Goal: Check status: Check status

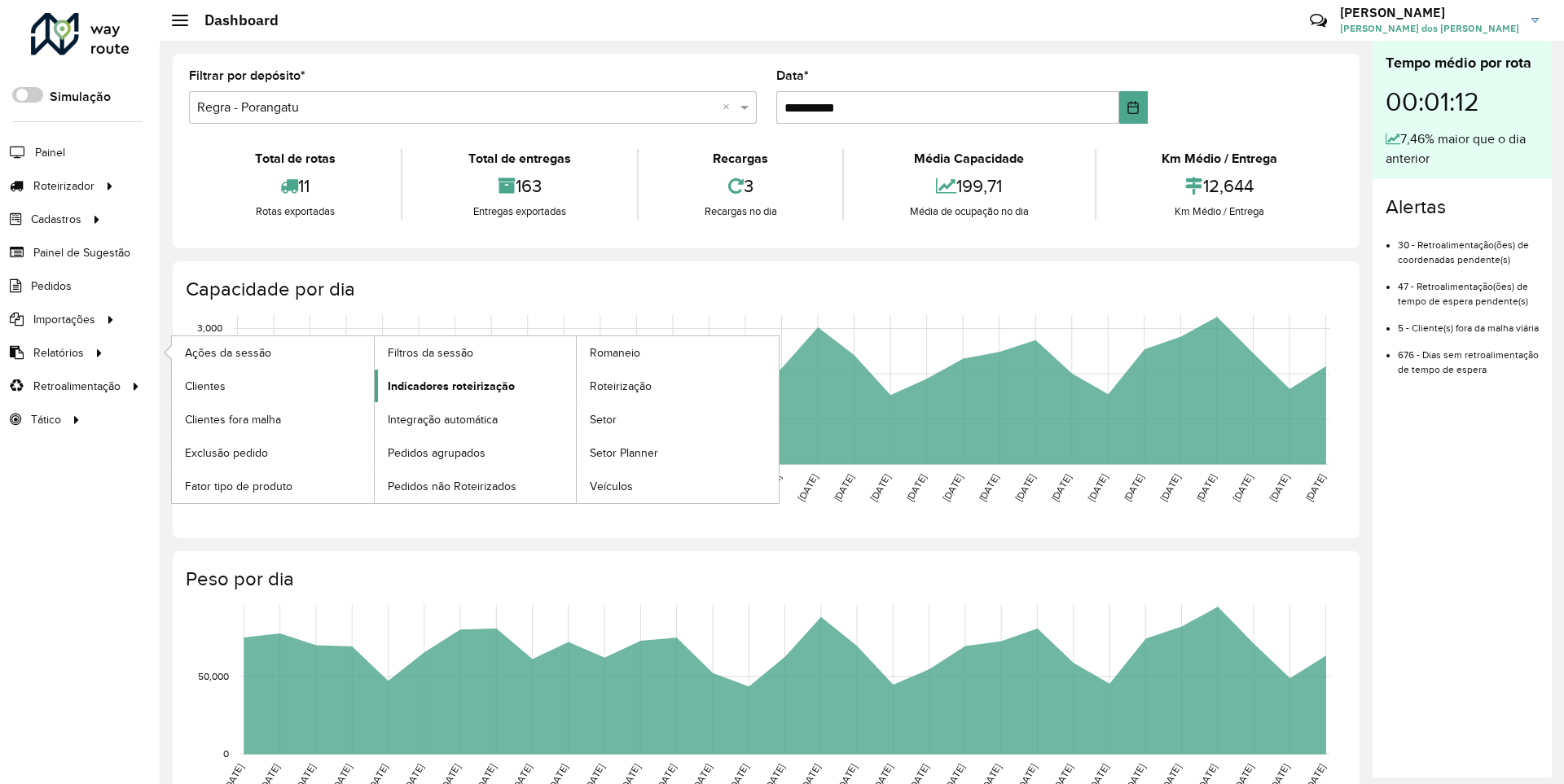
click at [446, 385] on span "Indicadores roteirização" at bounding box center [451, 386] width 127 height 17
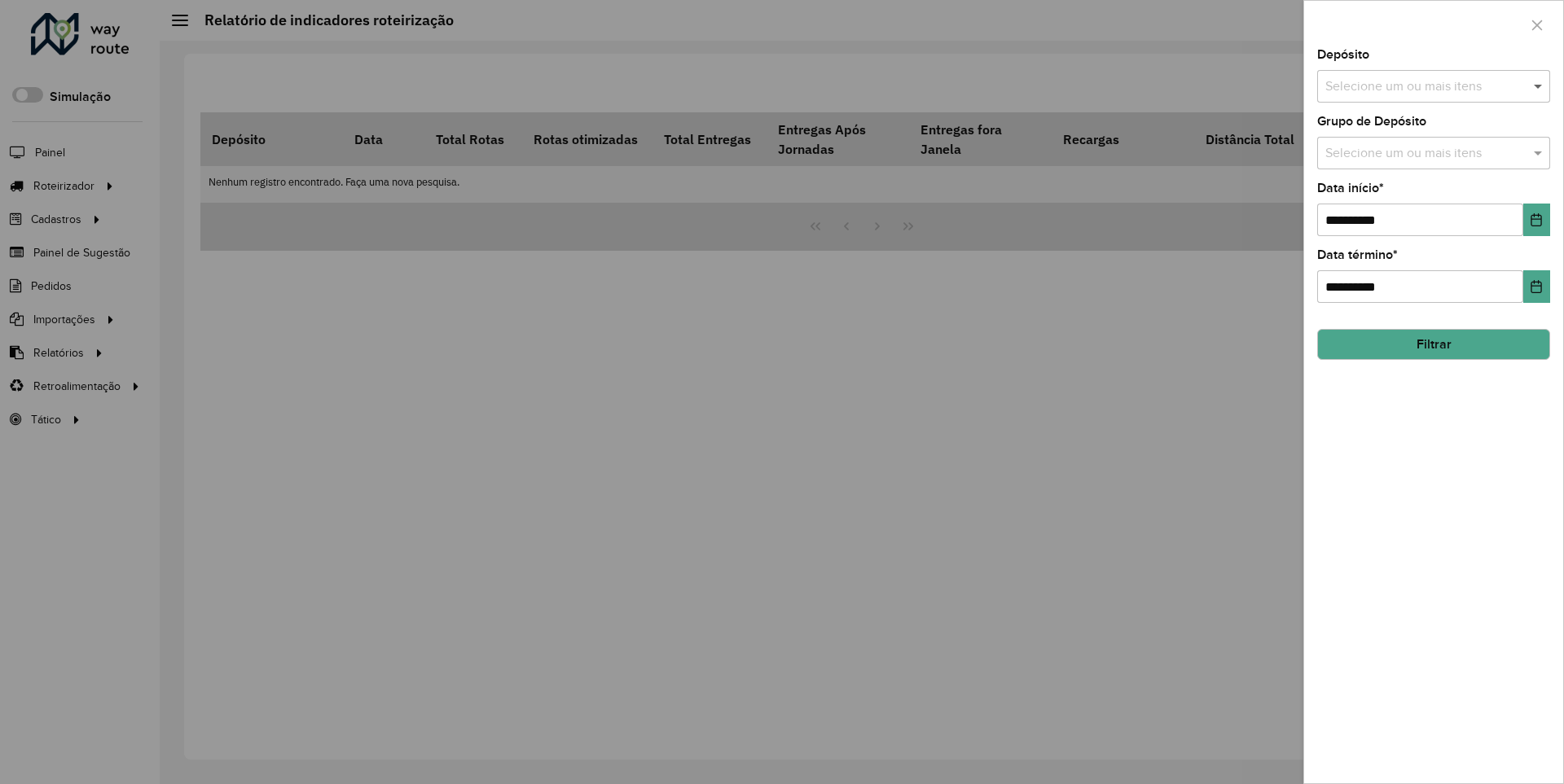
click at [1538, 85] on span at bounding box center [1539, 86] width 21 height 20
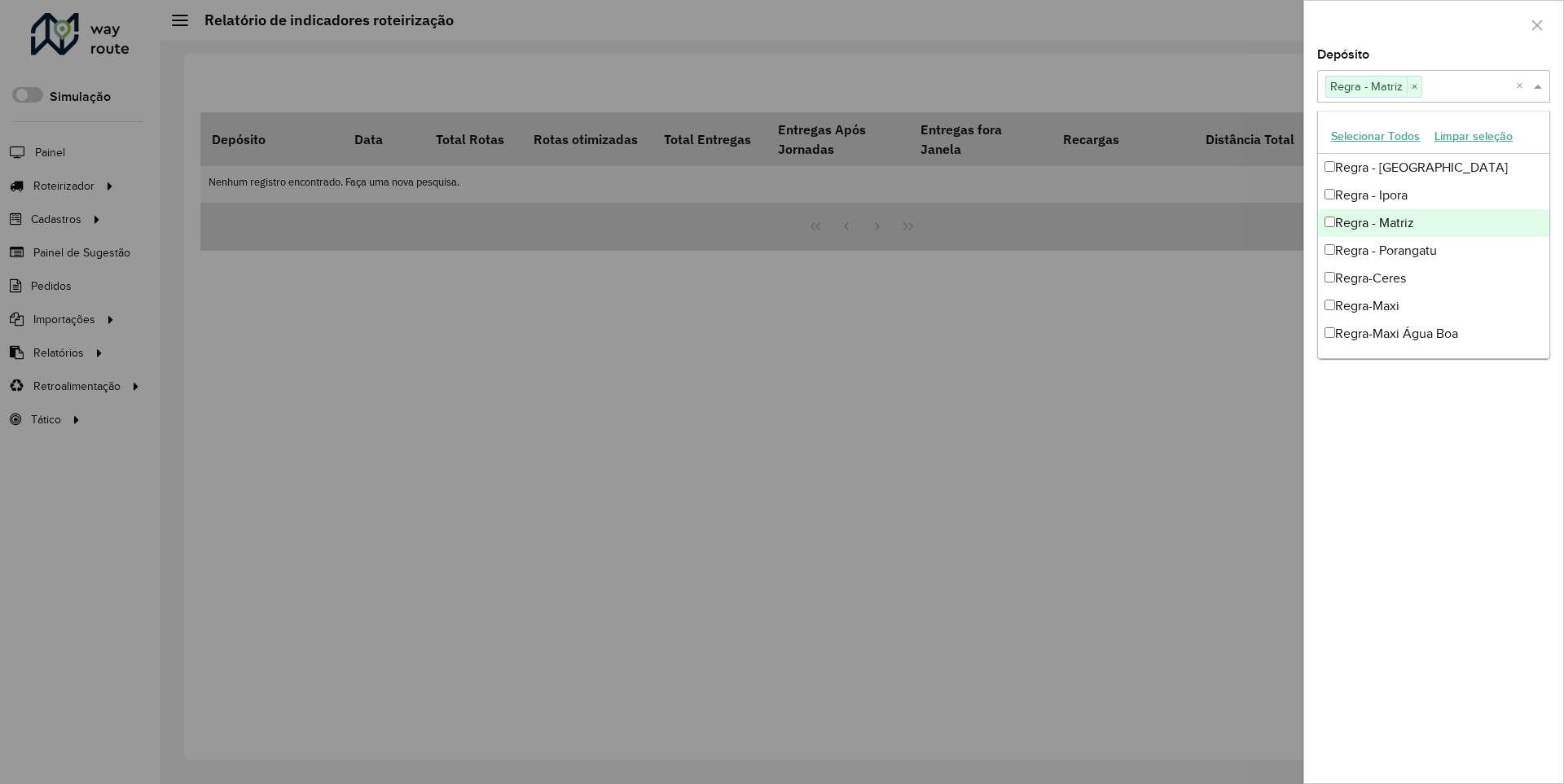
click at [1433, 24] on div at bounding box center [1434, 25] width 259 height 48
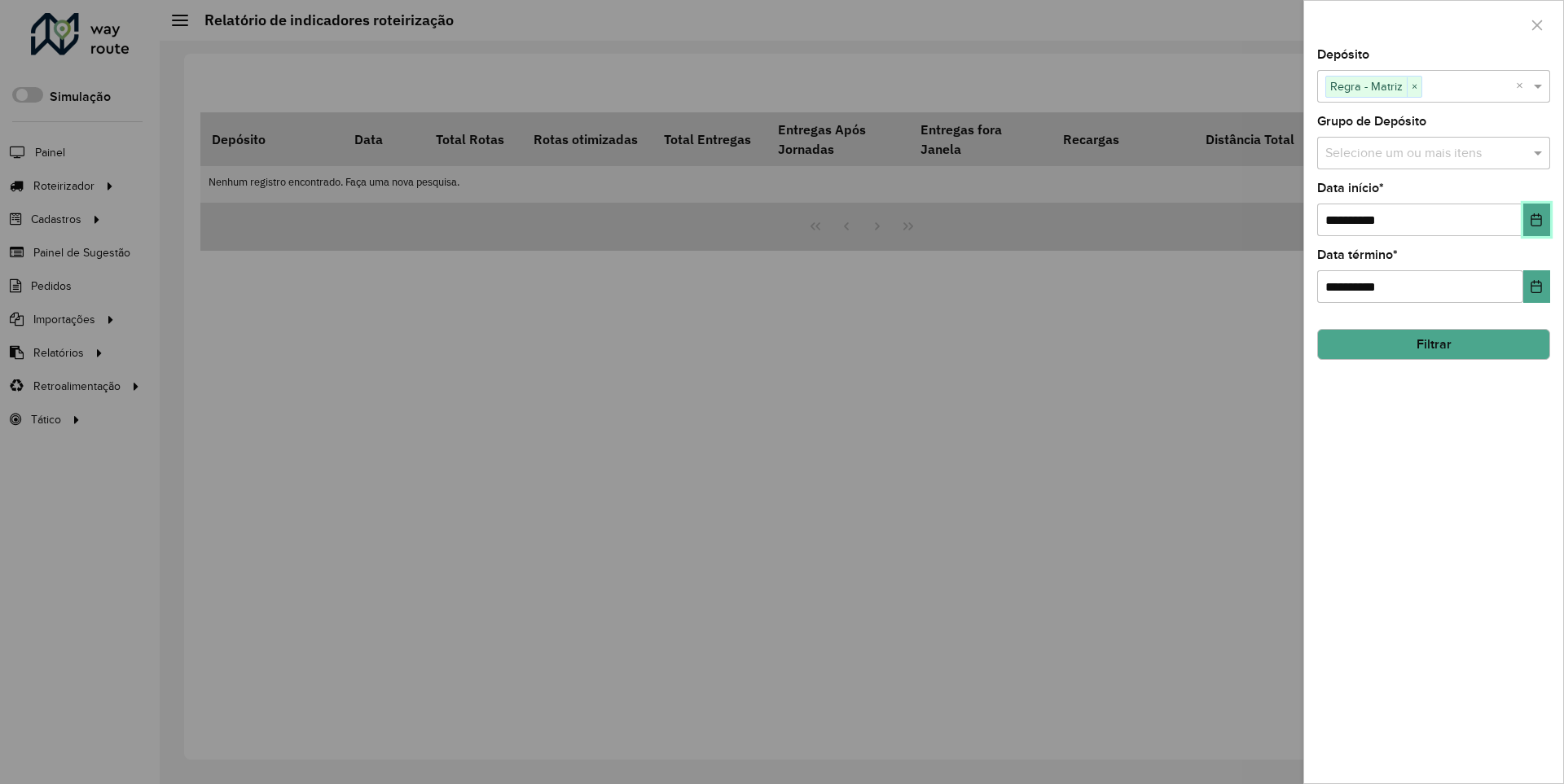
click at [1535, 219] on icon "Choose Date" at bounding box center [1536, 220] width 10 height 13
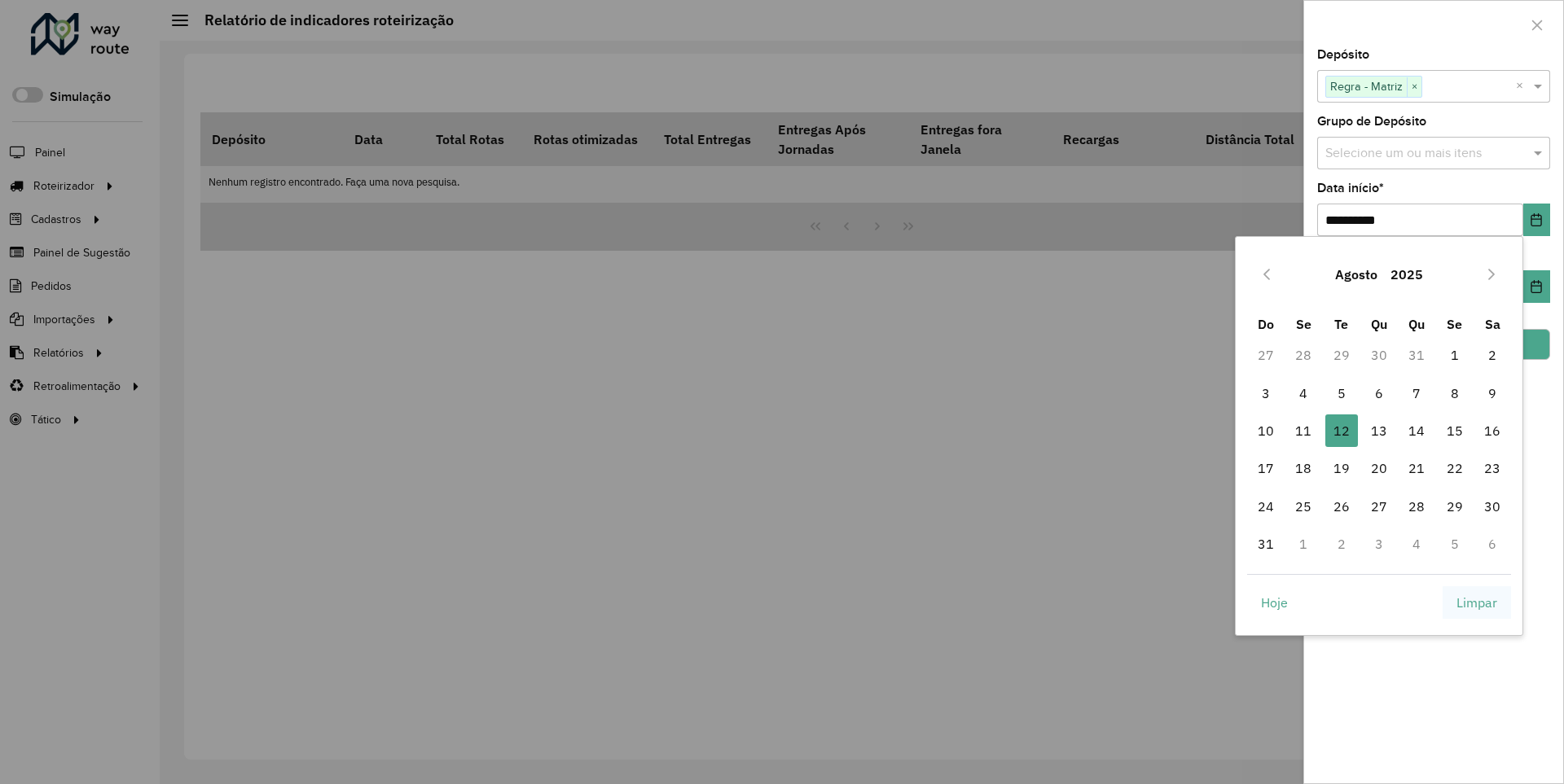
click at [1476, 602] on span "Limpar" at bounding box center [1476, 602] width 41 height 20
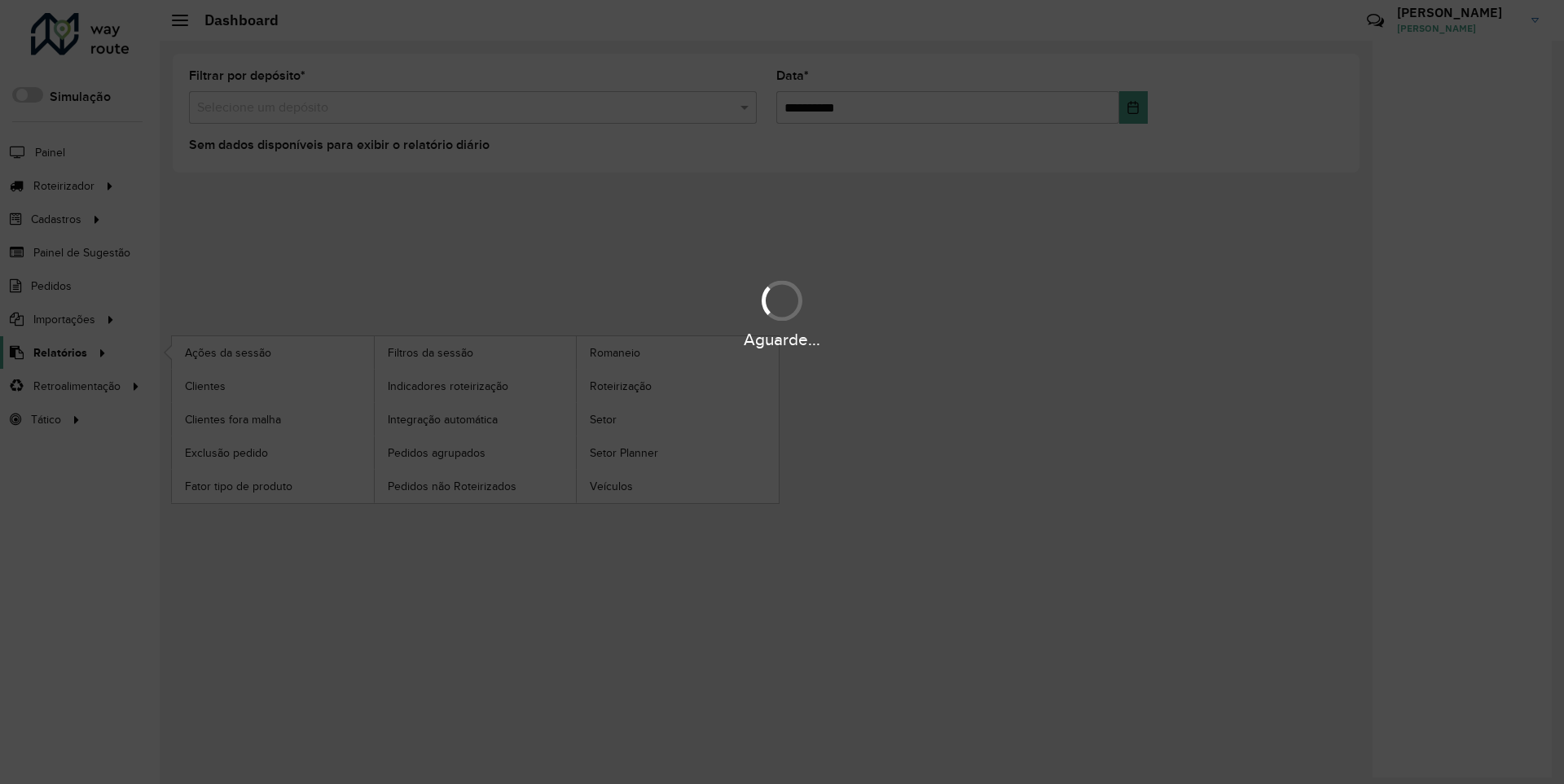
click at [57, 351] on span "Relatórios" at bounding box center [60, 353] width 54 height 17
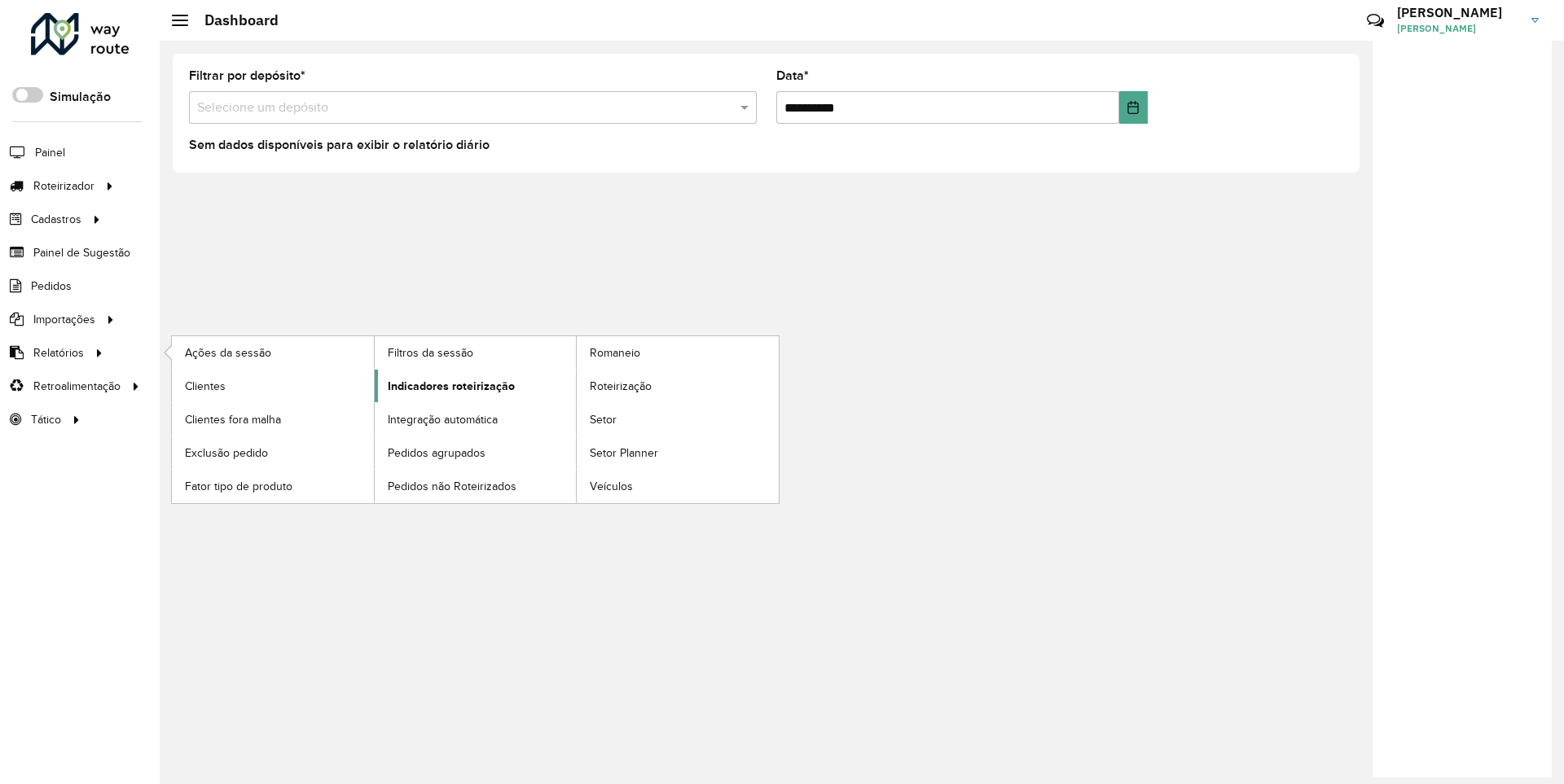
click at [446, 385] on span "Indicadores roteirização" at bounding box center [451, 386] width 127 height 17
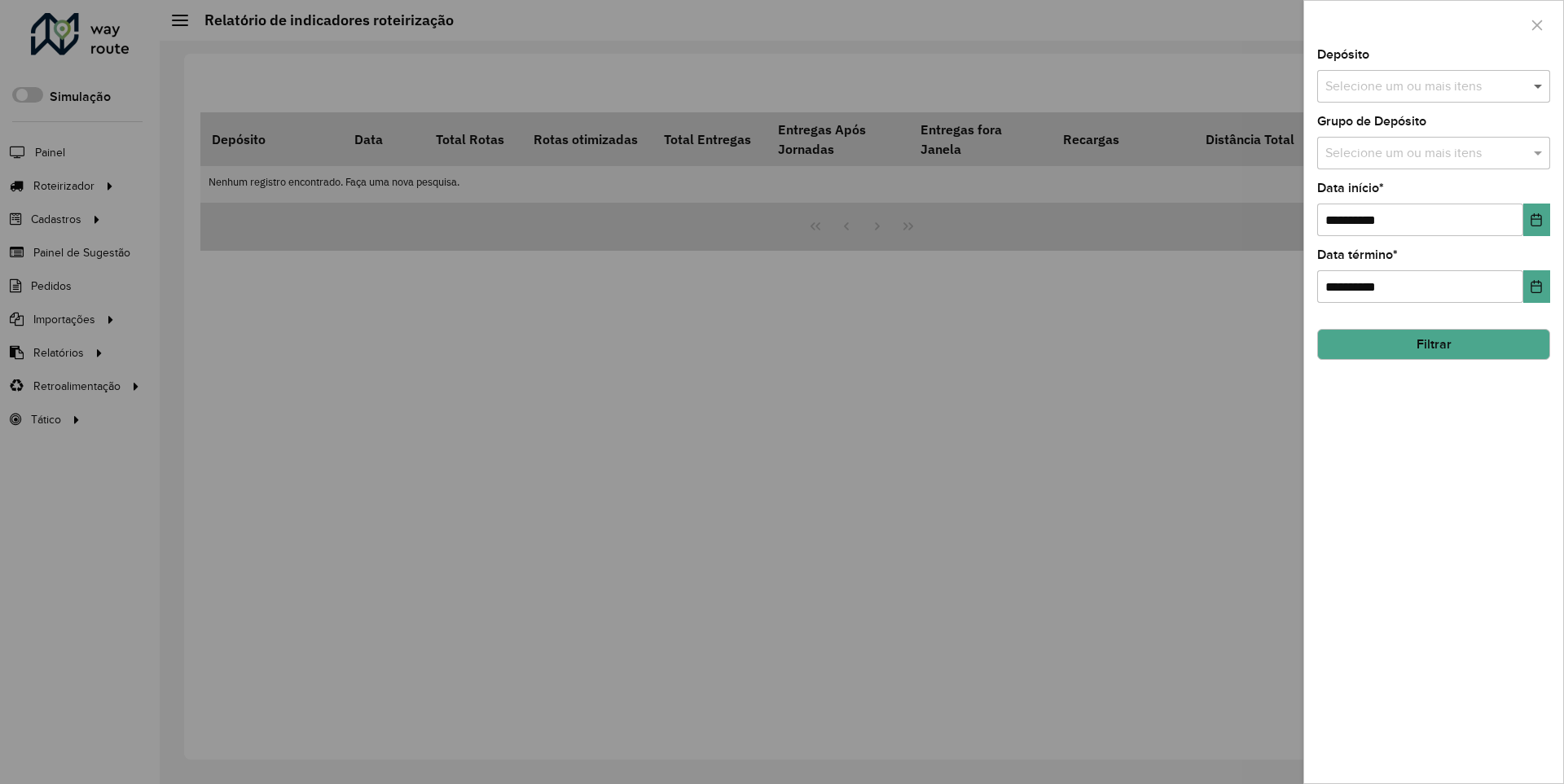
click at [1538, 85] on span at bounding box center [1539, 86] width 21 height 20
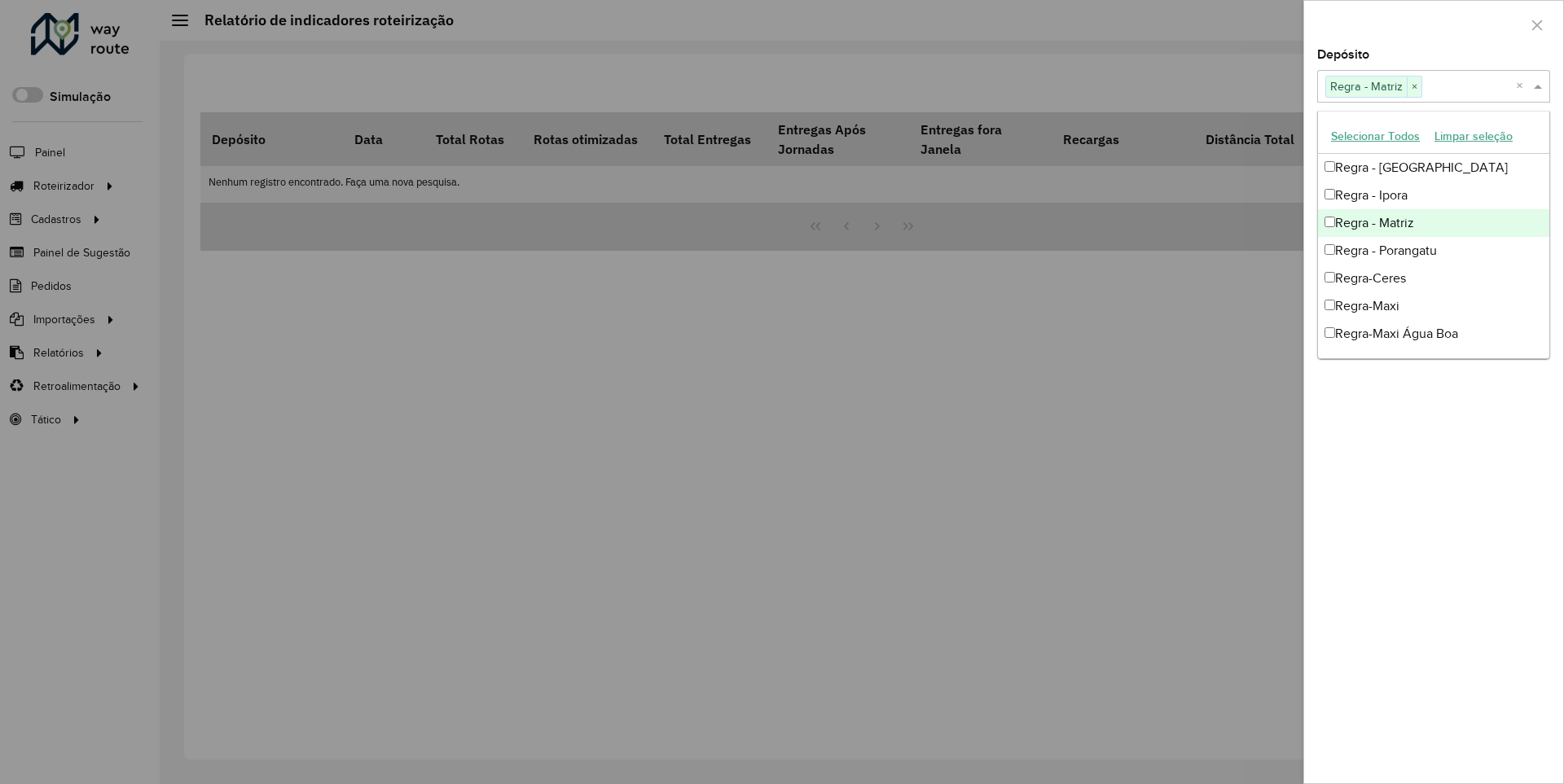
click at [1433, 24] on div at bounding box center [1434, 25] width 259 height 48
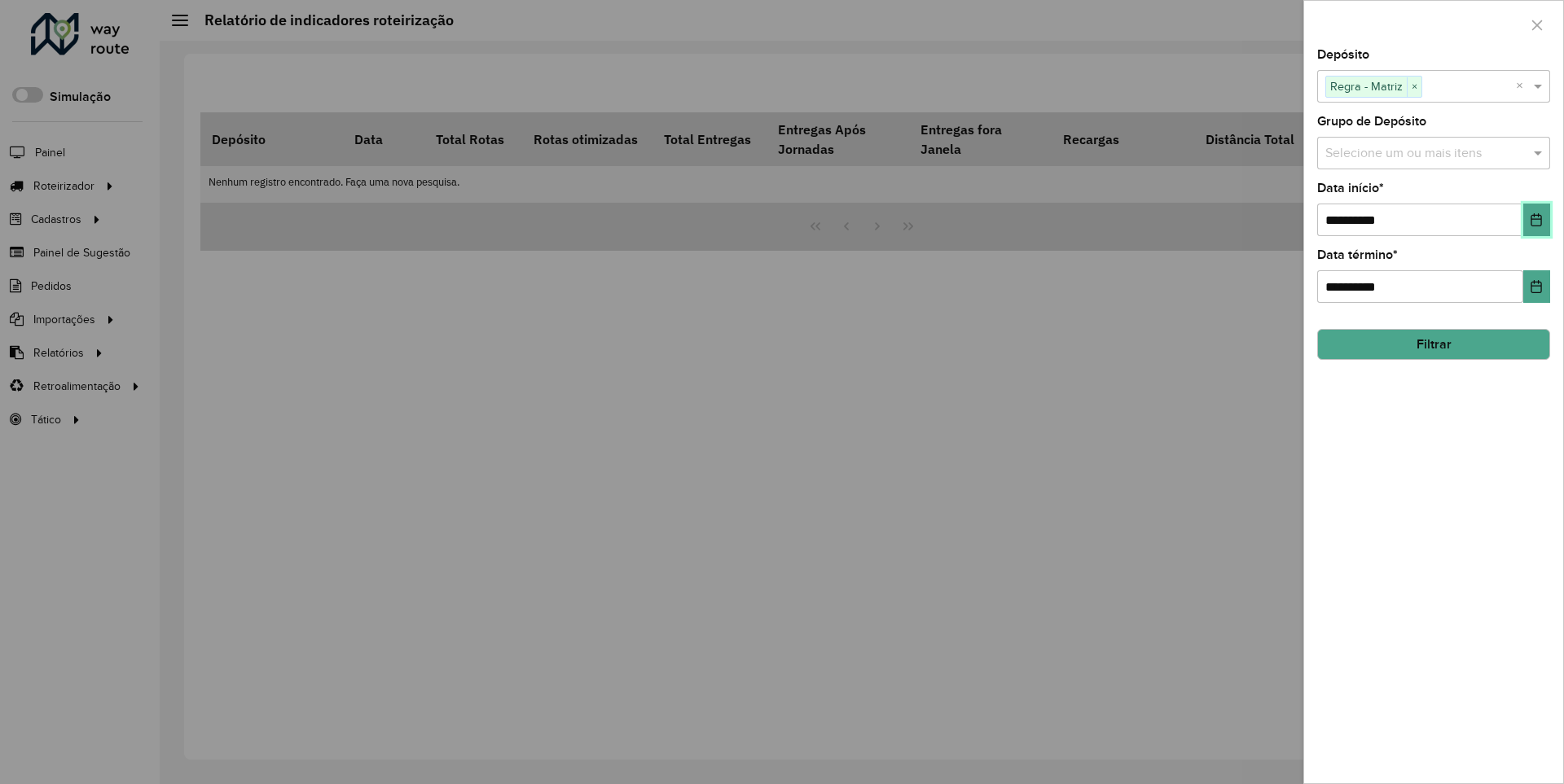
click at [1535, 219] on icon "Choose Date" at bounding box center [1536, 220] width 10 height 13
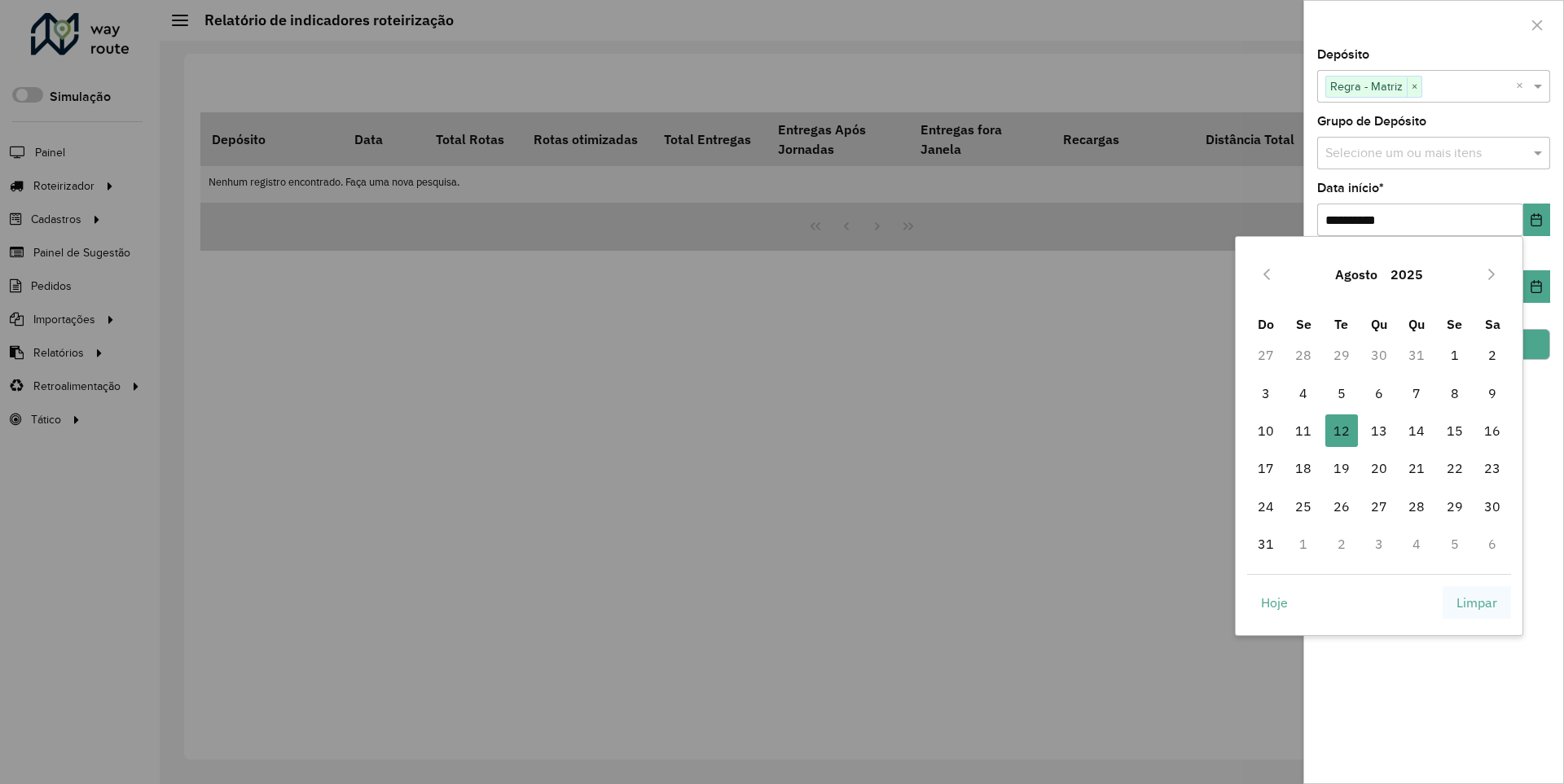
click at [1476, 602] on span "Limpar" at bounding box center [1476, 602] width 41 height 20
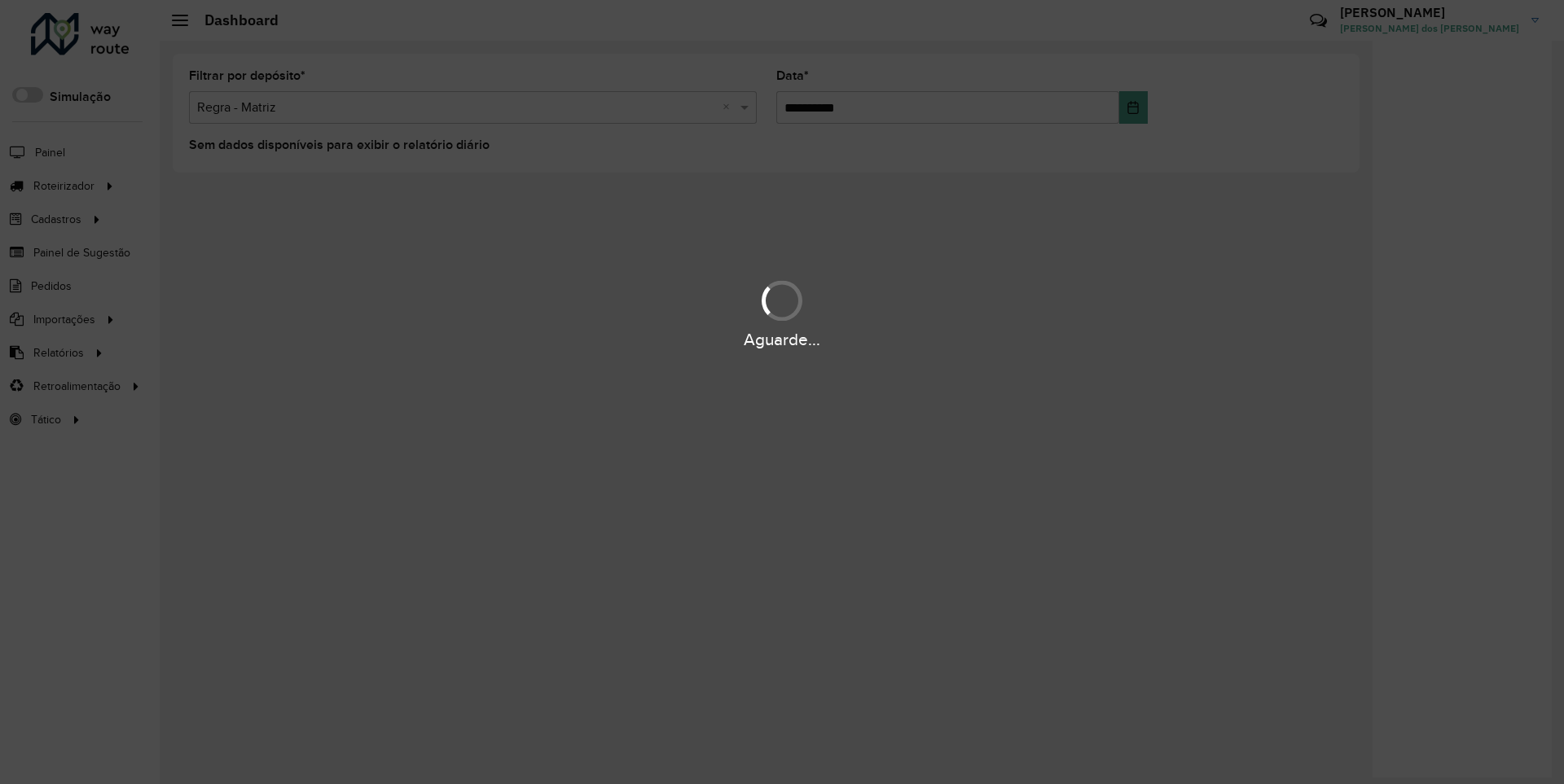
click at [57, 351] on div "Aguarde..." at bounding box center [782, 339] width 1564 height 26
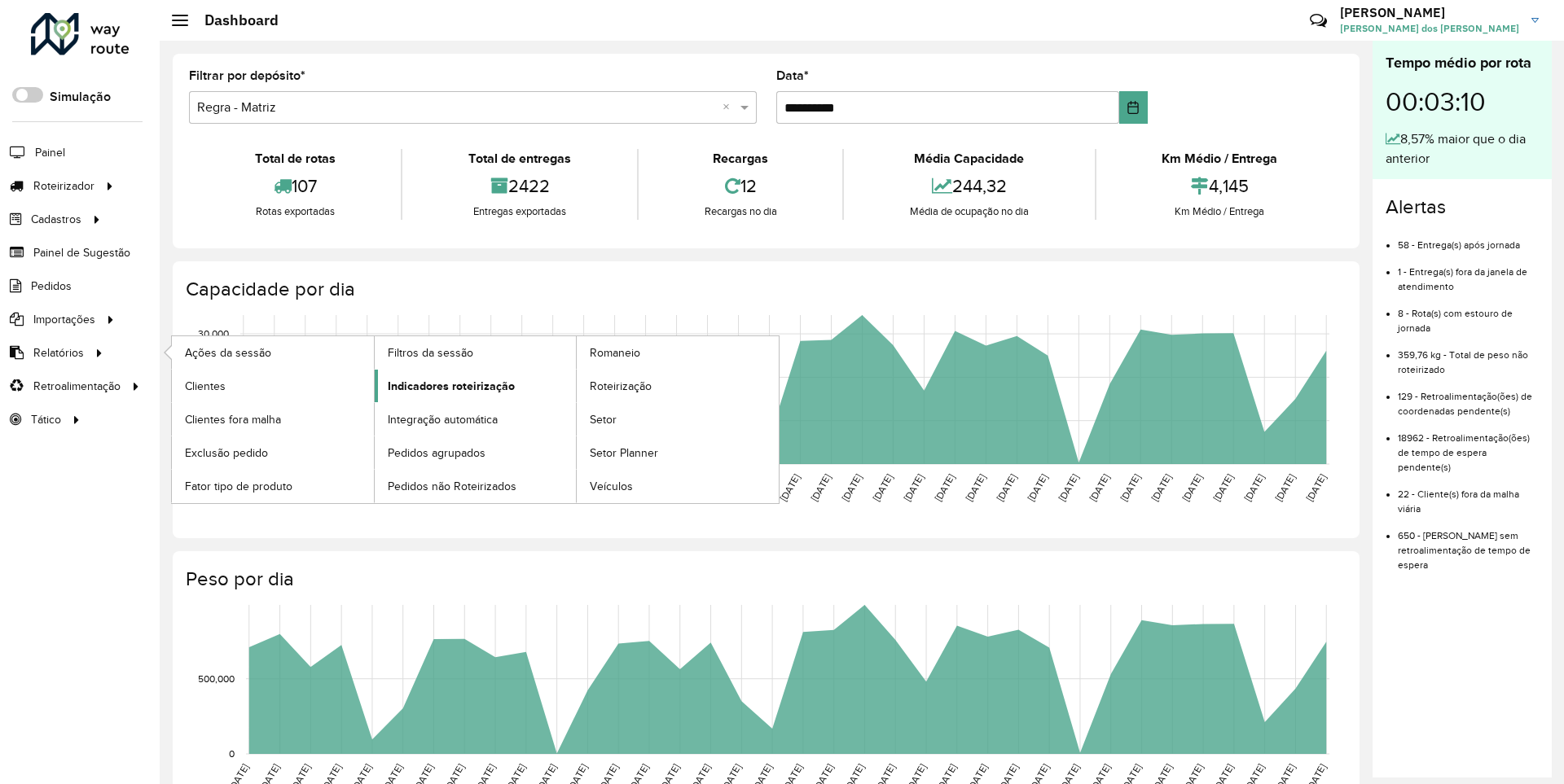
click at [446, 385] on span "Indicadores roteirização" at bounding box center [451, 386] width 127 height 17
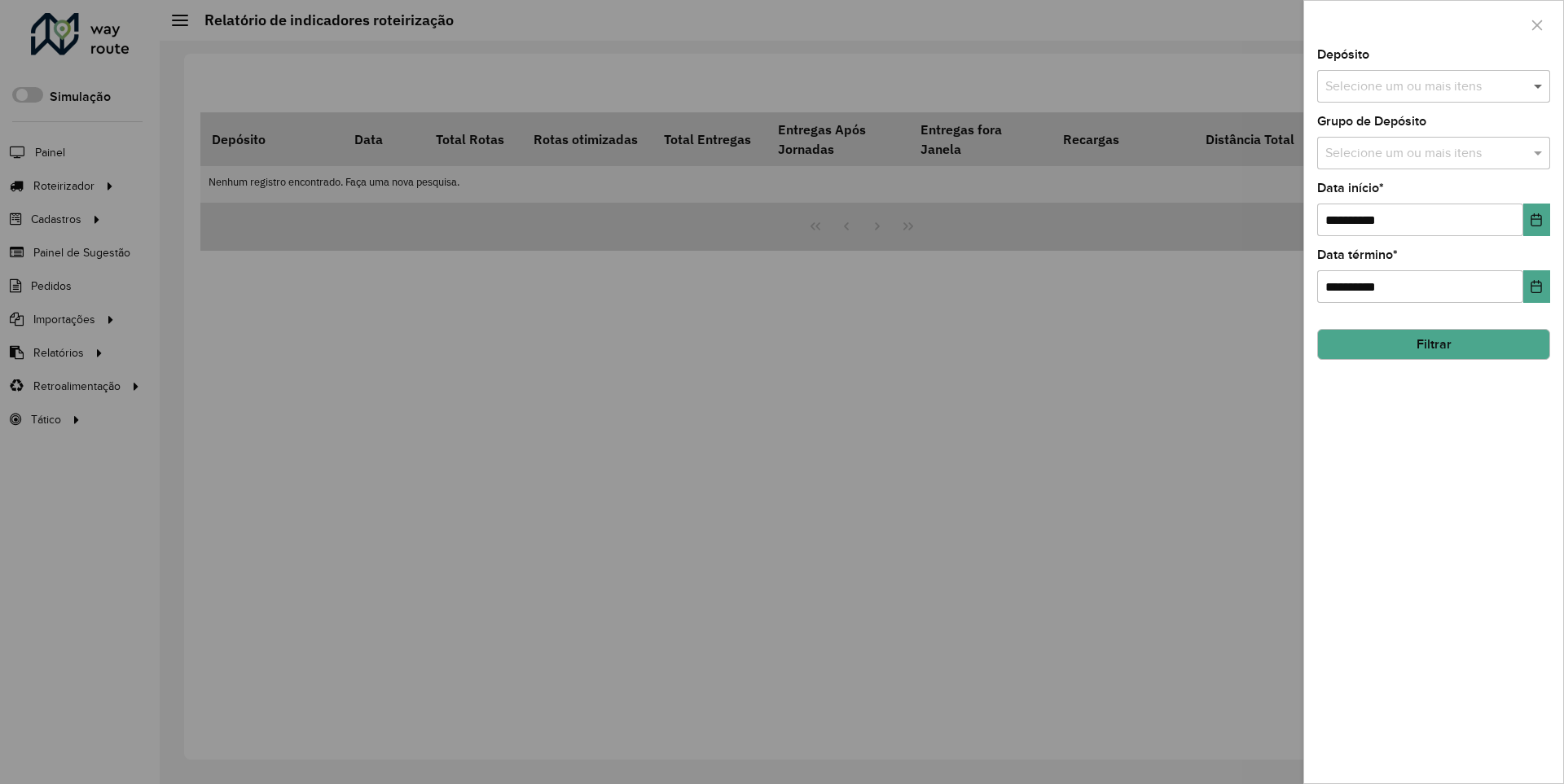
click at [1538, 85] on span at bounding box center [1539, 86] width 21 height 20
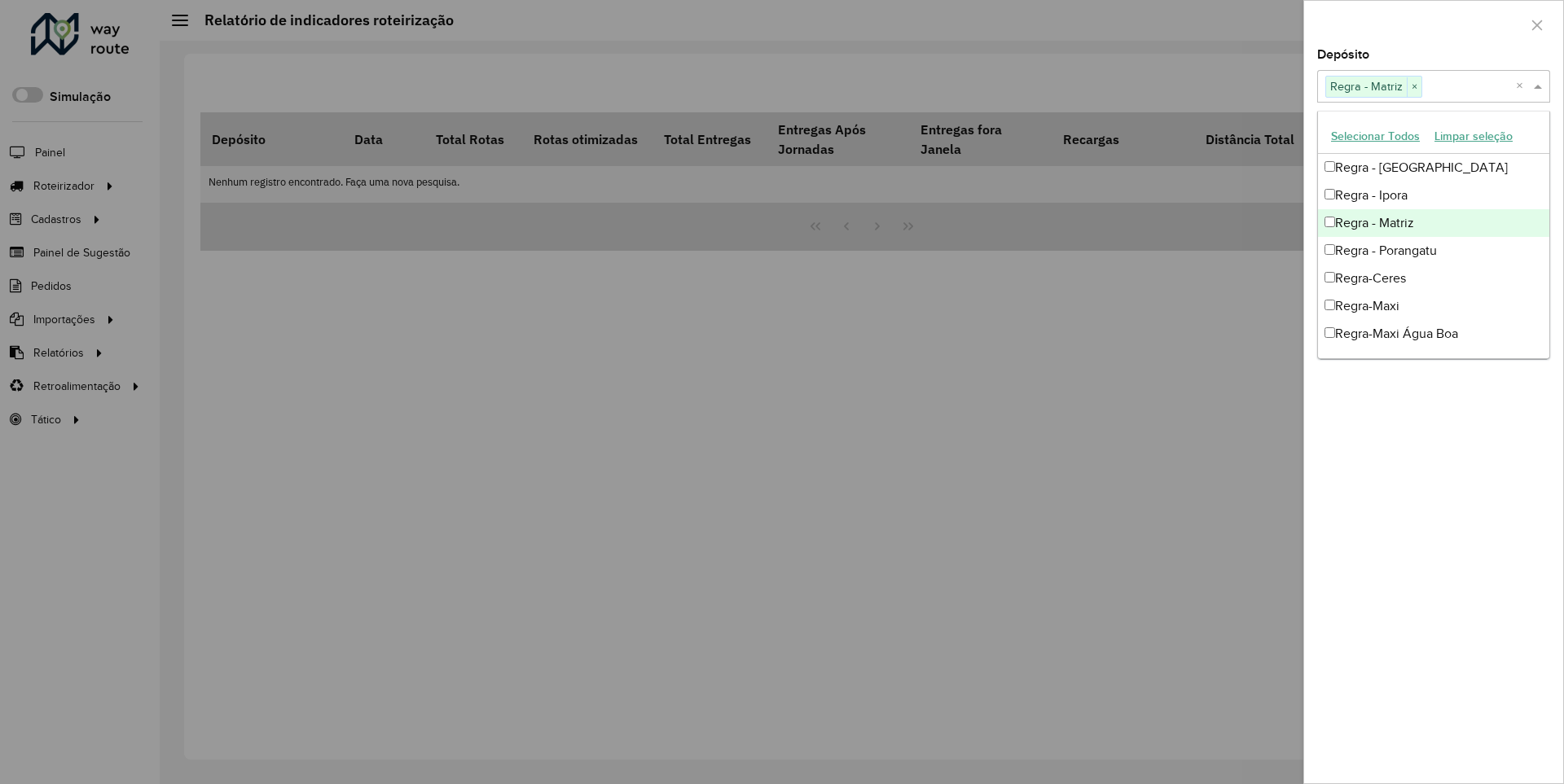
click at [1433, 24] on div at bounding box center [1434, 25] width 259 height 48
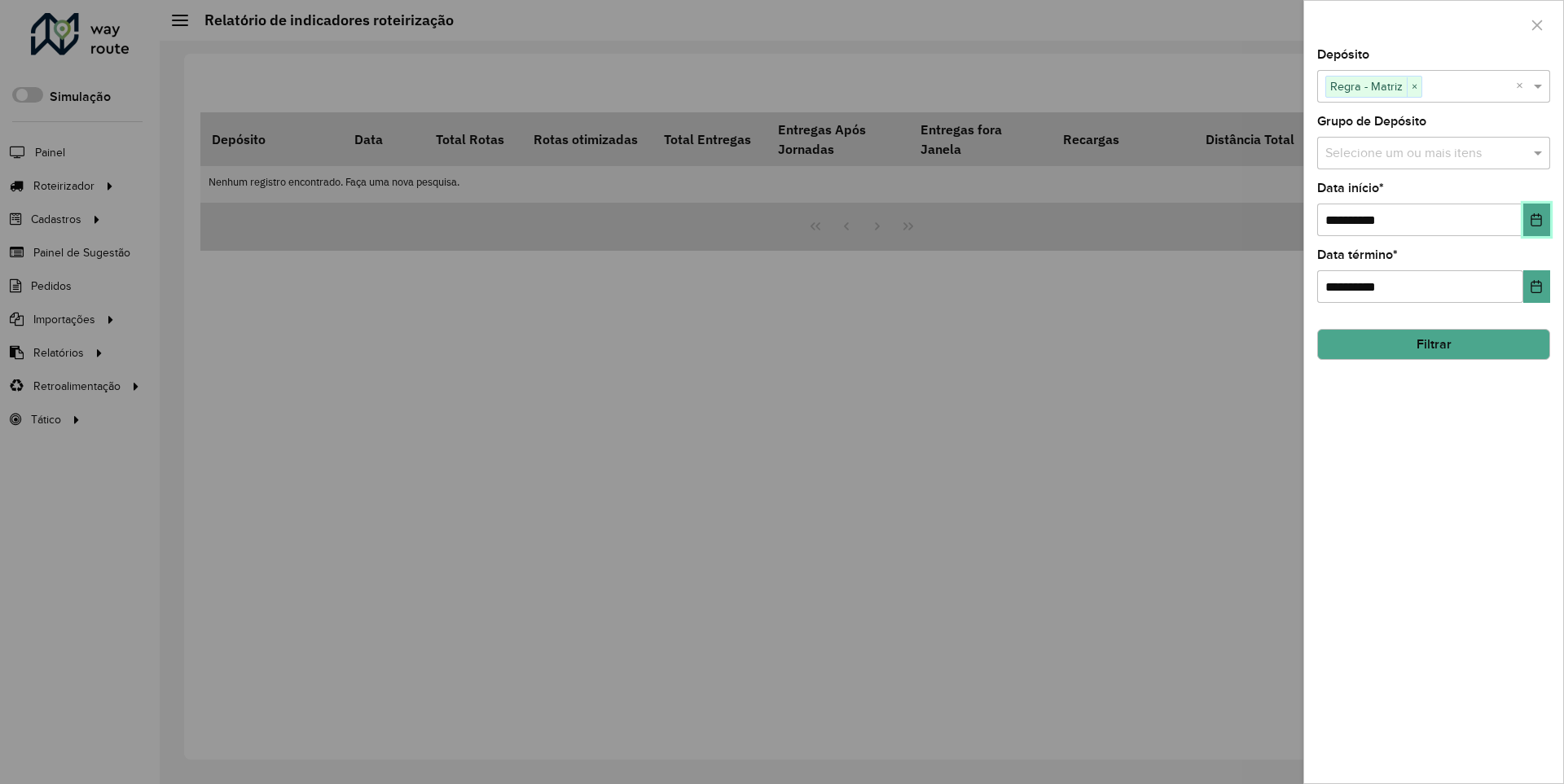
click at [1535, 219] on icon "Choose Date" at bounding box center [1536, 220] width 10 height 13
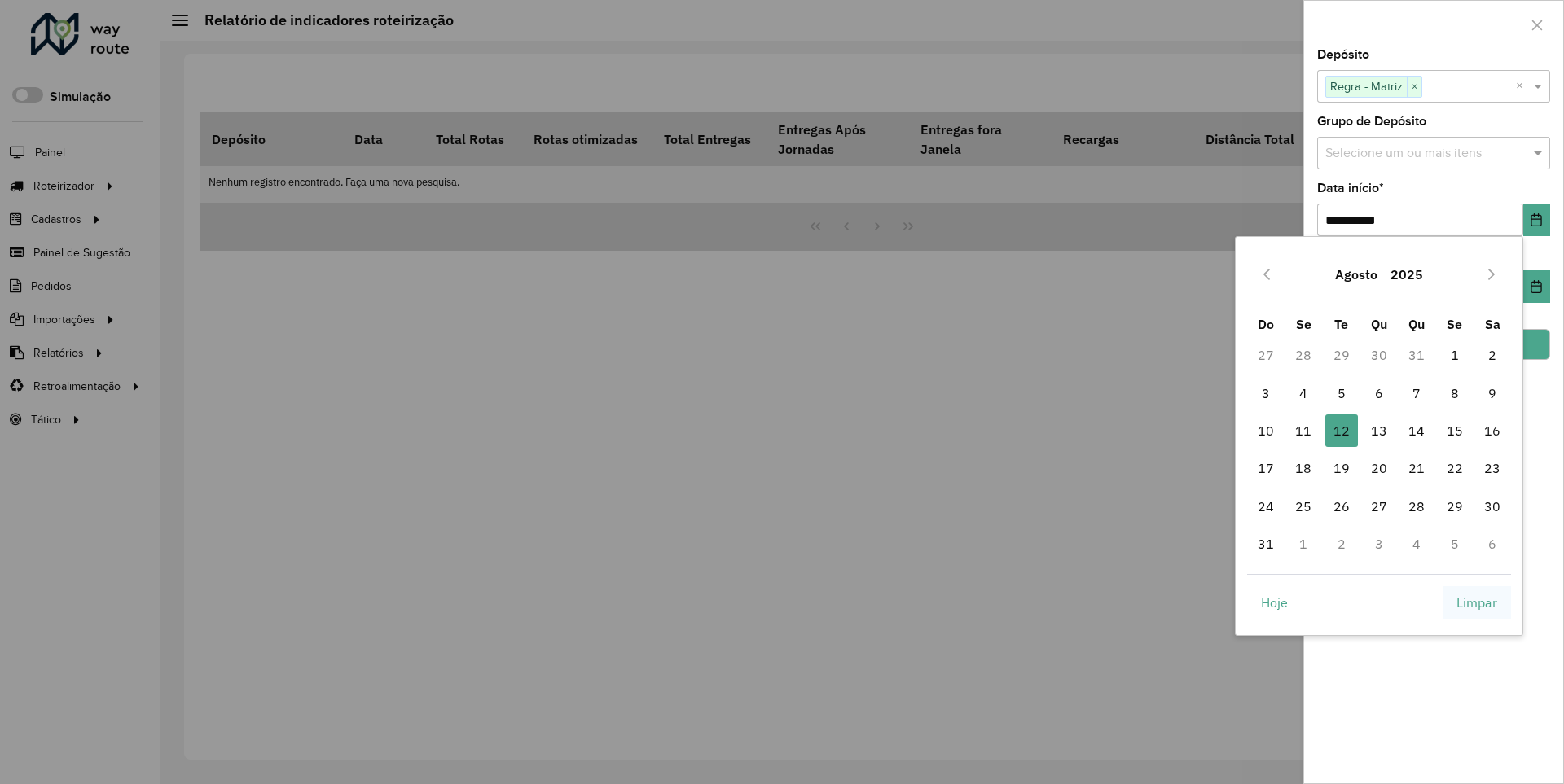
click at [1476, 602] on span "Limpar" at bounding box center [1476, 602] width 41 height 20
